Goal: Information Seeking & Learning: Check status

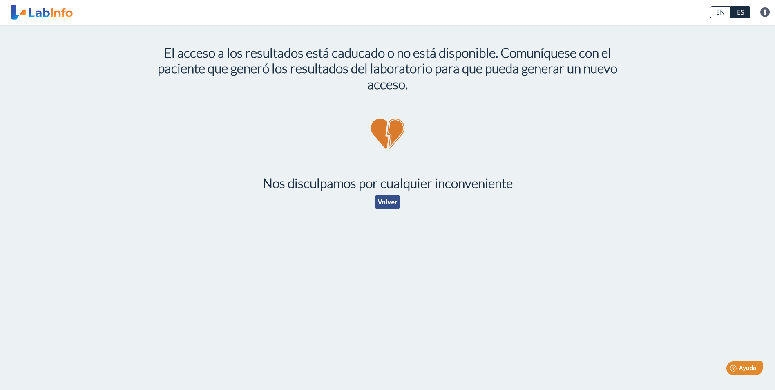
click at [391, 201] on button "Volver" at bounding box center [387, 202] width 25 height 14
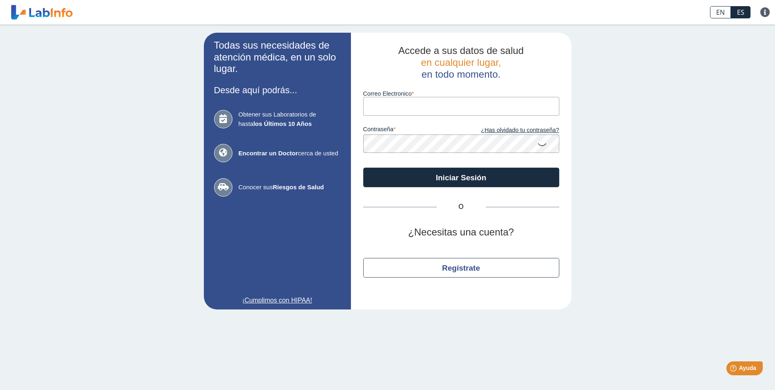
click at [439, 113] on input "Correo Electronico" at bounding box center [461, 106] width 196 height 18
type input "[PERSON_NAME][EMAIL_ADDRESS][DOMAIN_NAME][PERSON_NAME]"
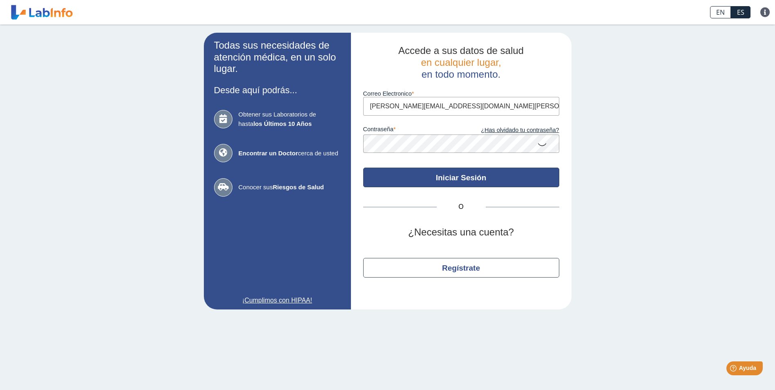
click at [471, 182] on button "Iniciar Sesión" at bounding box center [461, 177] width 196 height 20
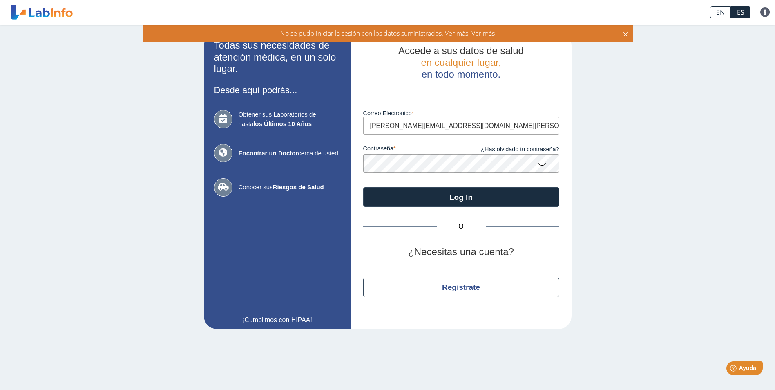
click at [265, 169] on app-login "Todas sus necesidades de atención médica, en un solo lugar. Desde aquí podrás..…" at bounding box center [388, 181] width 368 height 296
click at [492, 186] on form "Luego de varios intentos fallidos, su cuenta será bloqueada por 20 minutos. Cor…" at bounding box center [461, 143] width 196 height 127
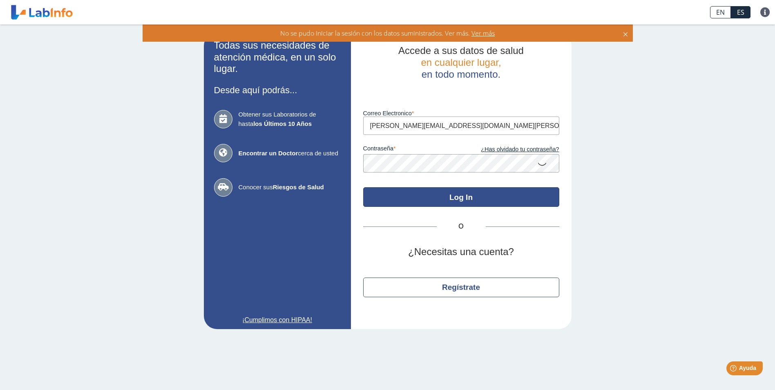
click at [489, 192] on button "Log In" at bounding box center [461, 197] width 196 height 20
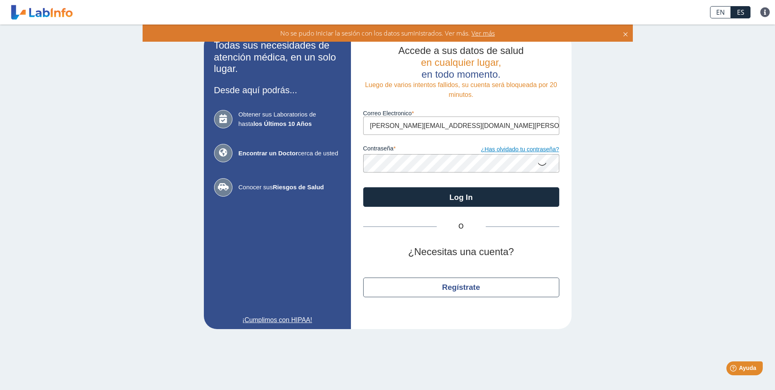
click at [532, 152] on link "¿Has olvidado tu contraseña?" at bounding box center [510, 149] width 98 height 9
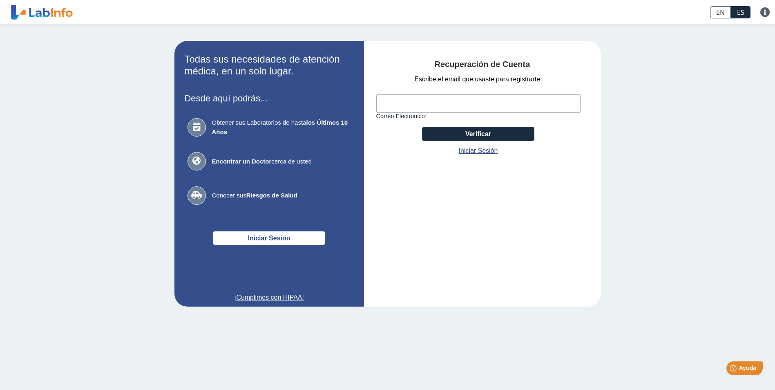
click at [471, 108] on input "Correo Electronico" at bounding box center [478, 103] width 204 height 18
type input "[PERSON_NAME][EMAIL_ADDRESS][DOMAIN_NAME][PERSON_NAME]"
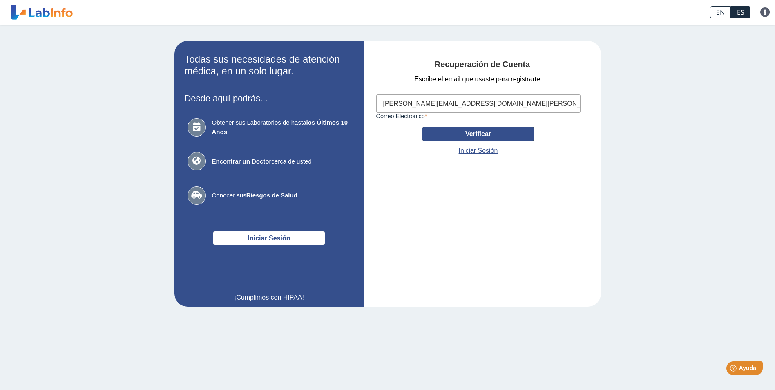
click at [477, 129] on button "Verificar" at bounding box center [478, 134] width 112 height 14
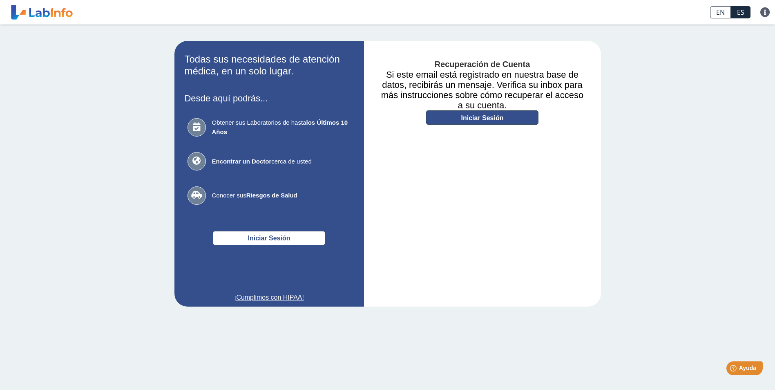
click at [499, 120] on link "Iniciar Sesión" at bounding box center [482, 117] width 112 height 14
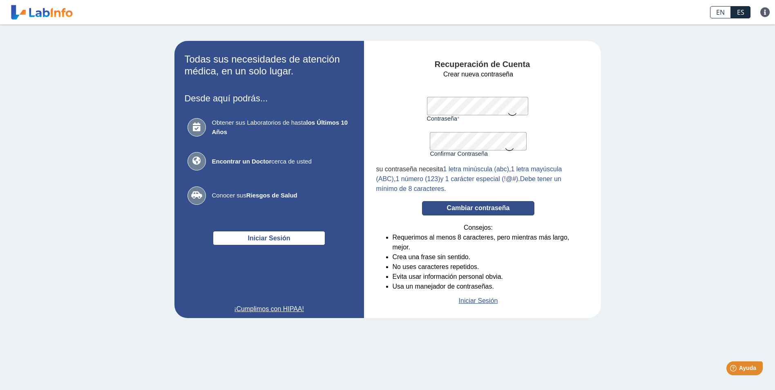
click at [487, 209] on button "Cambiar contraseña" at bounding box center [478, 208] width 112 height 14
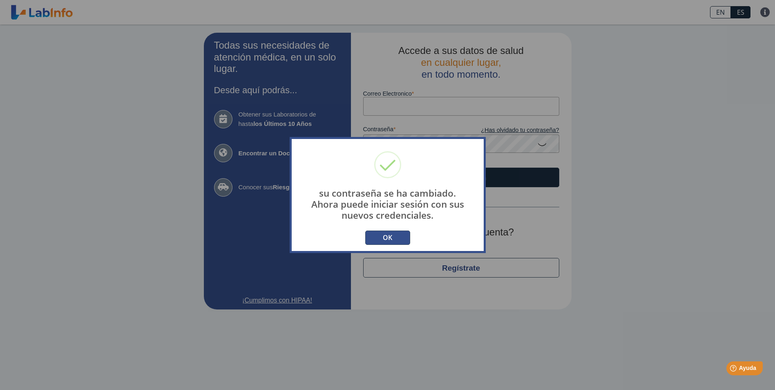
click at [389, 243] on button "OK" at bounding box center [387, 237] width 45 height 14
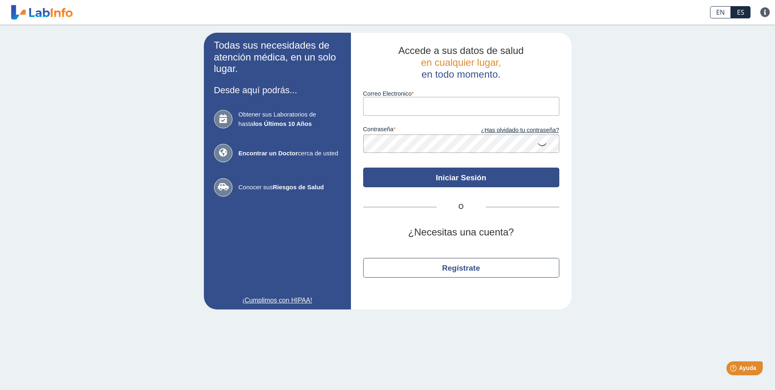
click at [470, 186] on button "Iniciar Sesión" at bounding box center [461, 177] width 196 height 20
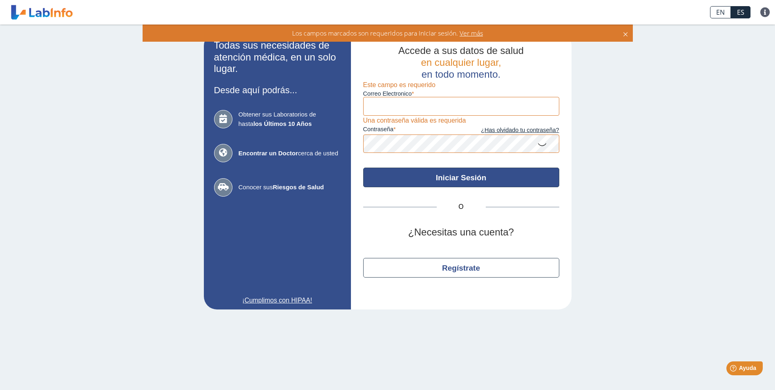
click at [463, 175] on button "Iniciar Sesión" at bounding box center [461, 177] width 196 height 20
click at [464, 175] on button "Iniciar Sesión" at bounding box center [461, 177] width 196 height 20
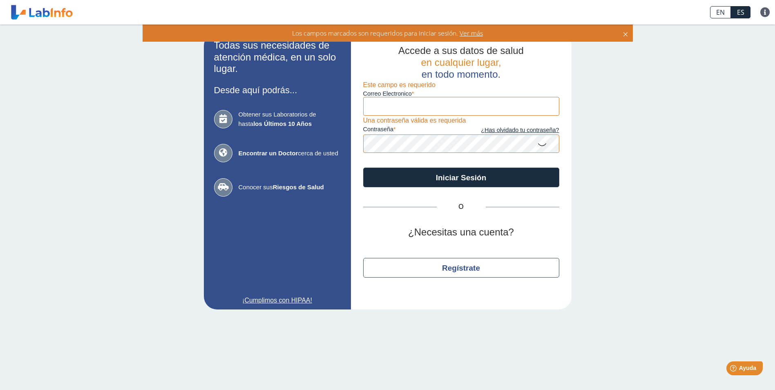
click at [58, 8] on link at bounding box center [41, 12] width 67 height 20
click at [624, 34] on icon at bounding box center [625, 33] width 7 height 9
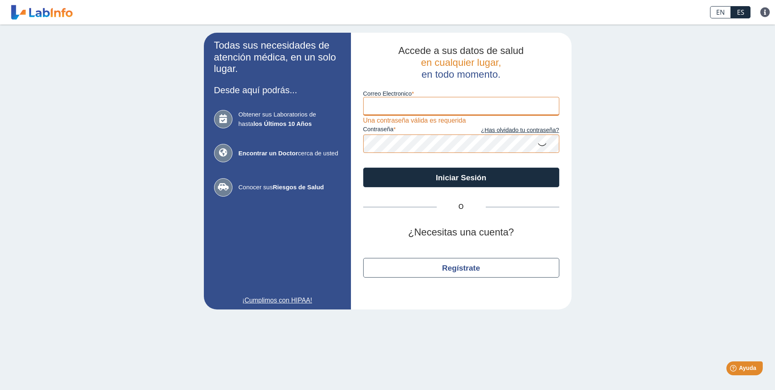
drag, startPoint x: 370, startPoint y: 99, endPoint x: 375, endPoint y: 101, distance: 5.8
click at [371, 99] on input "Correo Electronico" at bounding box center [461, 106] width 196 height 18
type input "ANTONI@OCASIO-VAZQUEZCPA.COM"
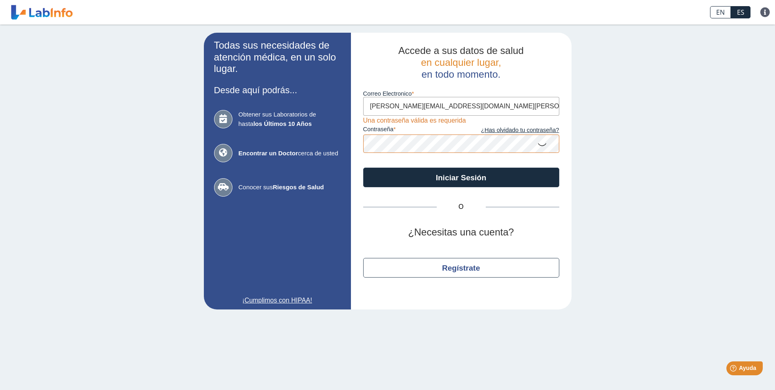
drag, startPoint x: 490, startPoint y: 106, endPoint x: 294, endPoint y: 103, distance: 195.2
click at [294, 103] on app-login "Todas sus necesidades de atención médica, en un solo lugar. Desde aquí podrás..…" at bounding box center [388, 171] width 368 height 277
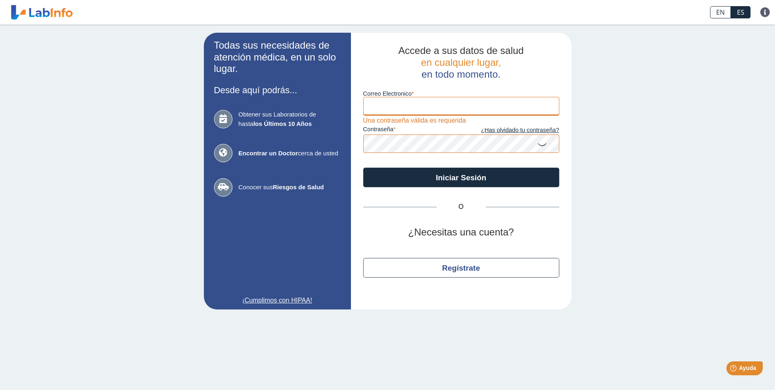
click at [502, 101] on input "Correo Electronico" at bounding box center [461, 106] width 196 height 18
type input "[PERSON_NAME][EMAIL_ADDRESS][DOMAIN_NAME][PERSON_NAME]"
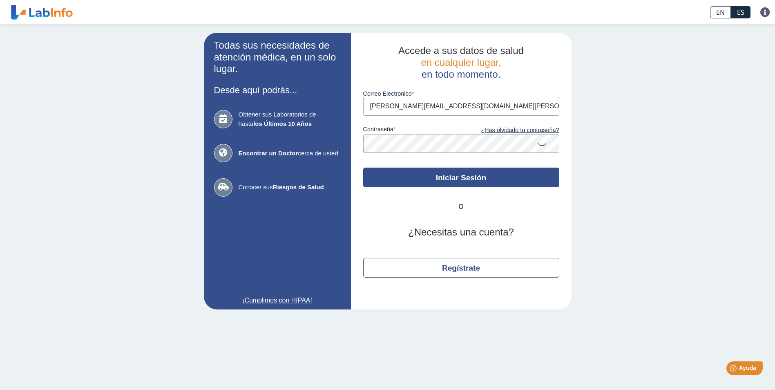
click at [535, 185] on button "Iniciar Sesión" at bounding box center [461, 177] width 196 height 20
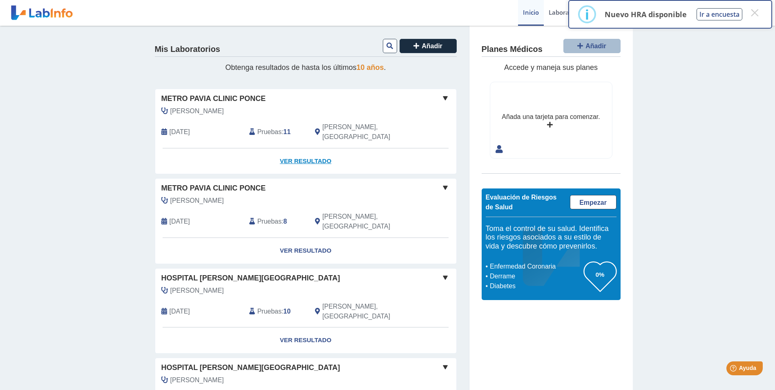
click at [313, 149] on link "Ver Resultado" at bounding box center [305, 161] width 301 height 26
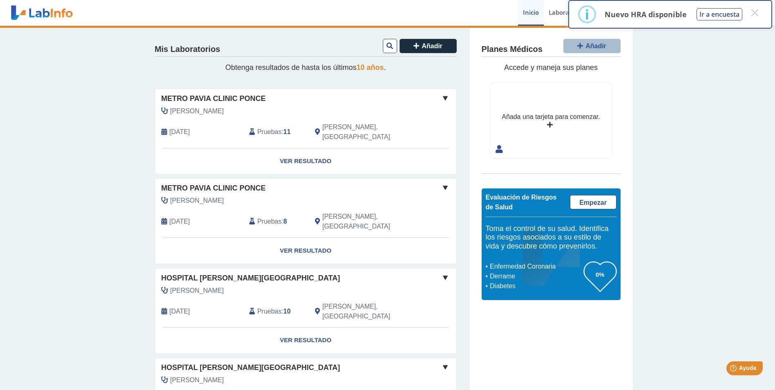
click at [698, 216] on div "Mis Laboratorios Añadir Obtenga resultados de hasta los últimos 10 años . Metro…" at bounding box center [387, 249] width 775 height 446
click at [444, 99] on div "Mis Laboratorios Añadir Obtenga resultados de hasta los últimos 10 años . Metro…" at bounding box center [387, 249] width 775 height 446
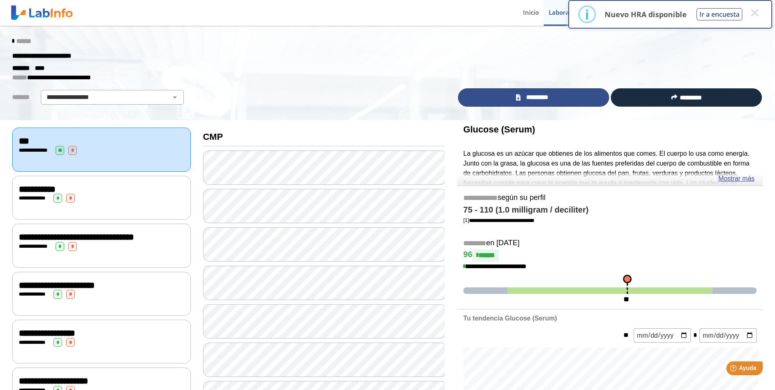
click at [541, 96] on span "*********" at bounding box center [537, 97] width 28 height 9
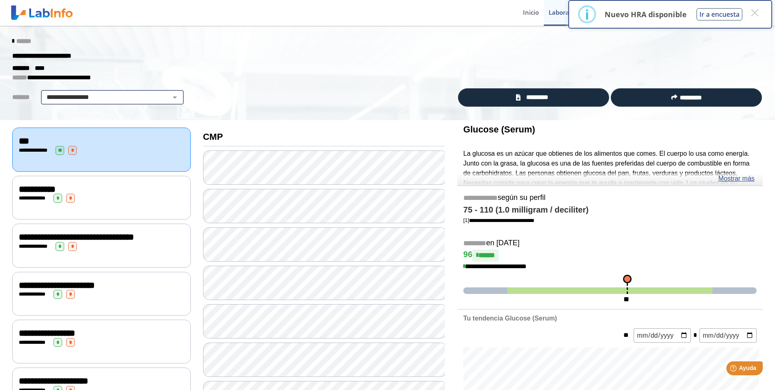
click at [144, 95] on select "**********" at bounding box center [112, 97] width 138 height 10
click at [230, 106] on div "**********" at bounding box center [387, 73] width 775 height 95
click at [130, 102] on select "**********" at bounding box center [112, 97] width 138 height 10
select select "**********"
click at [339, 67] on div "******* ****" at bounding box center [387, 68] width 763 height 10
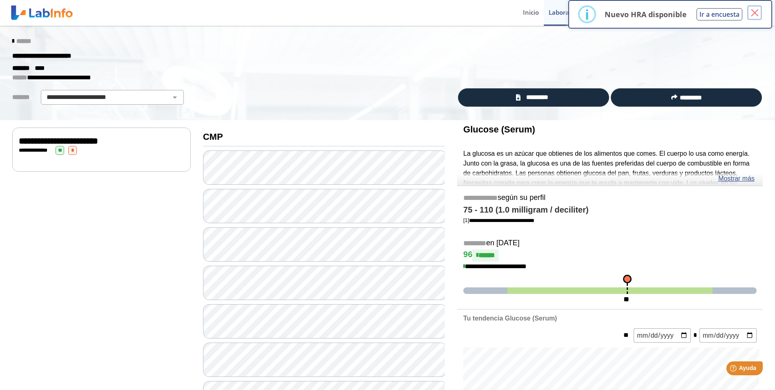
click at [760, 14] on button "×" at bounding box center [754, 12] width 15 height 15
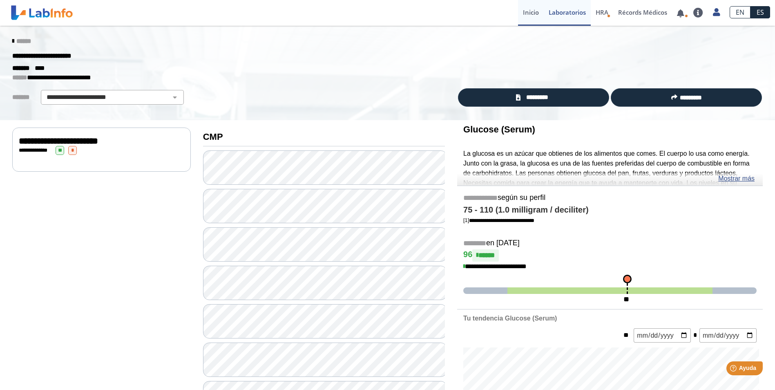
click at [524, 18] on link "Inicio" at bounding box center [531, 13] width 26 height 26
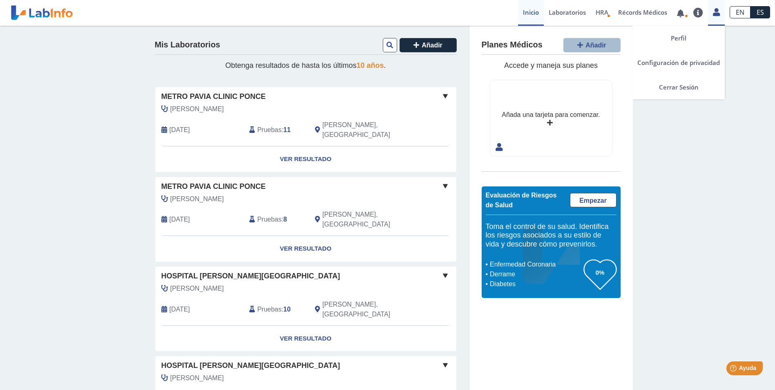
click at [714, 12] on icon at bounding box center [716, 12] width 7 height 6
drag, startPoint x: 680, startPoint y: 91, endPoint x: 686, endPoint y: 35, distance: 55.8
click at [680, 90] on link "Cerrar Sesión" at bounding box center [678, 87] width 92 height 25
